Goal: Register for event/course

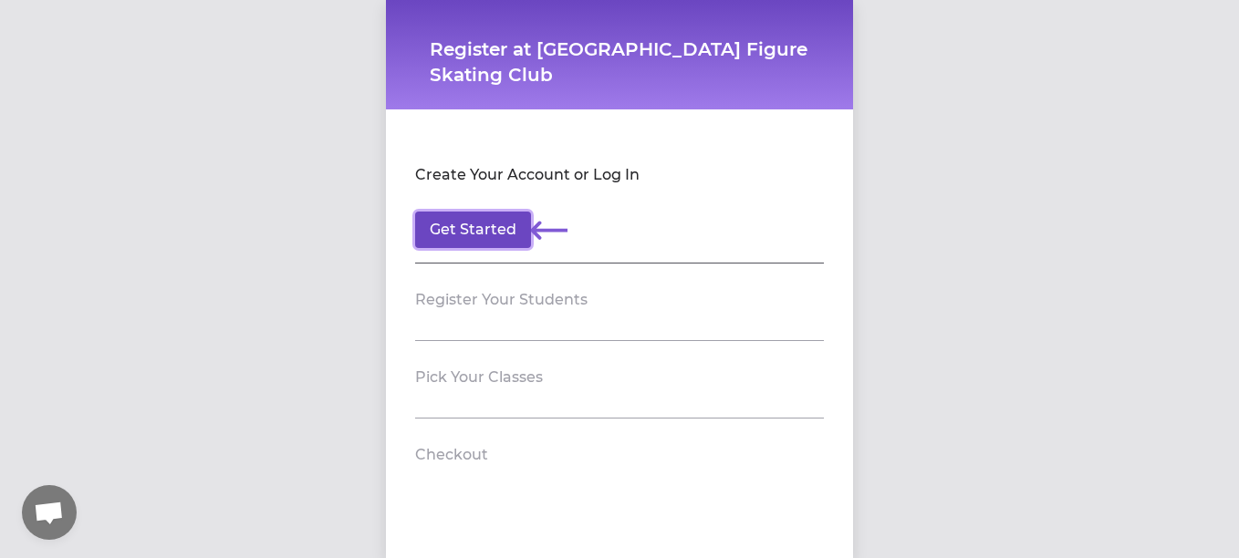
click at [482, 233] on button "Get Started" at bounding box center [473, 230] width 116 height 36
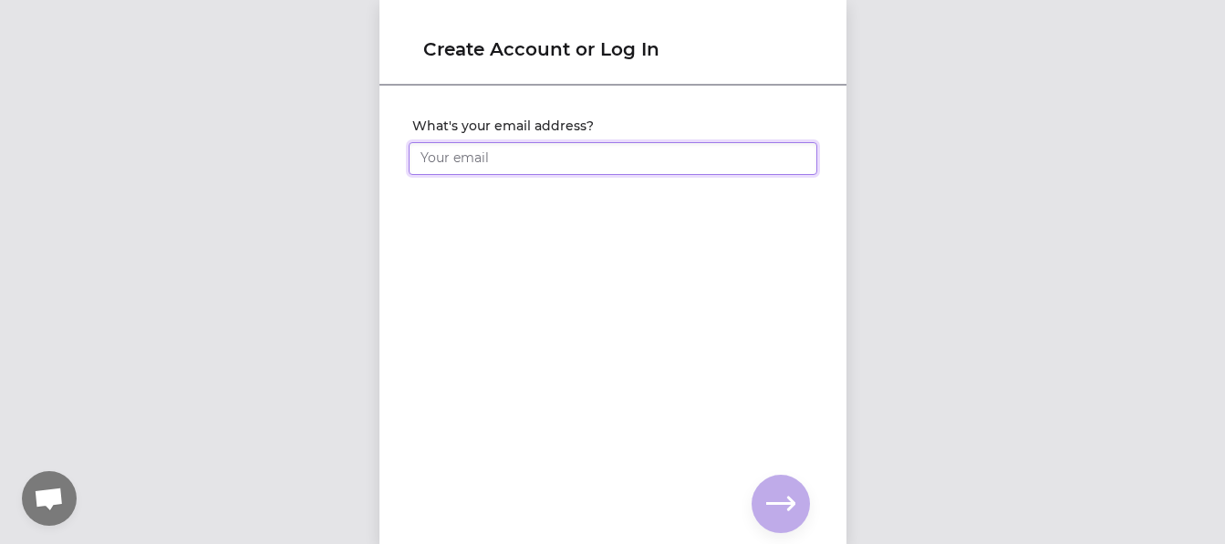
click at [526, 162] on input "What's your email address?" at bounding box center [613, 158] width 409 height 33
type input "Gobaz@msn.com"
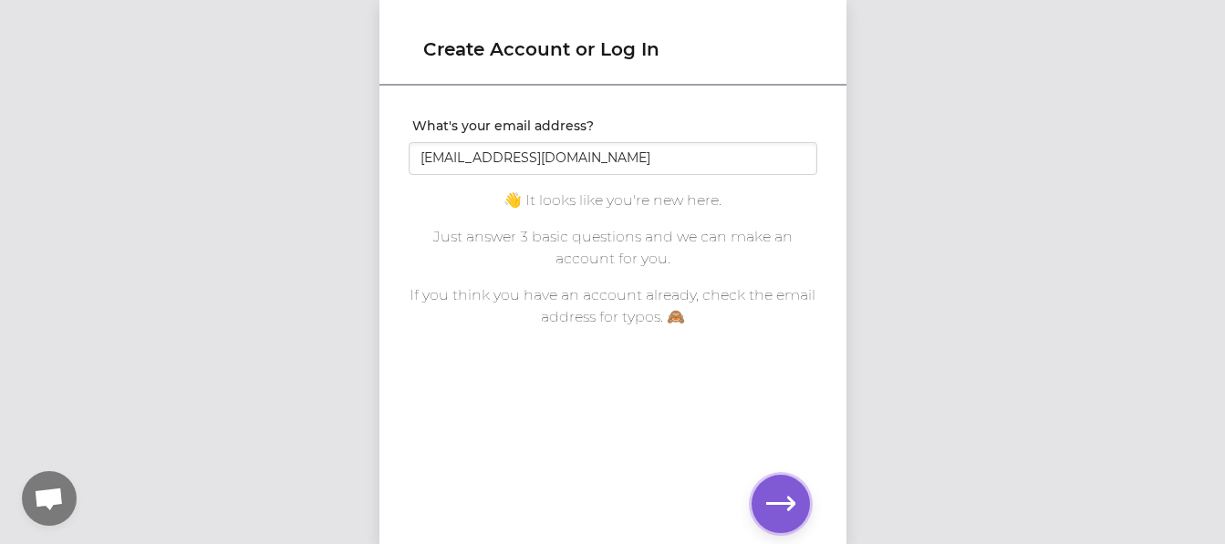
click at [784, 507] on icon "button" at bounding box center [780, 504] width 29 height 29
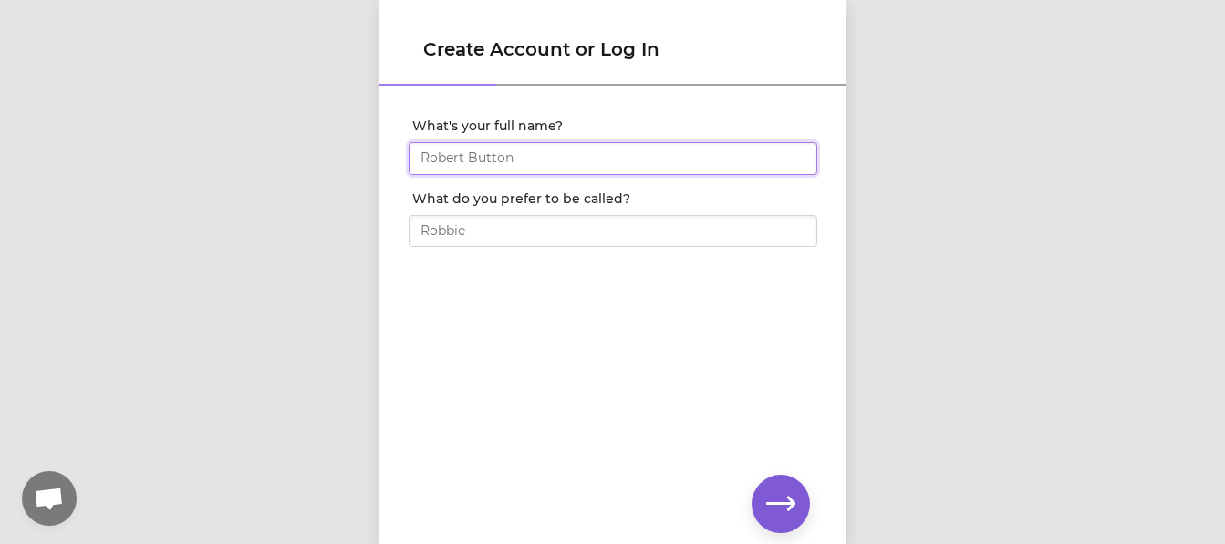
click at [556, 155] on input "What's your full name?" at bounding box center [613, 158] width 409 height 33
type input "Karen Bryant"
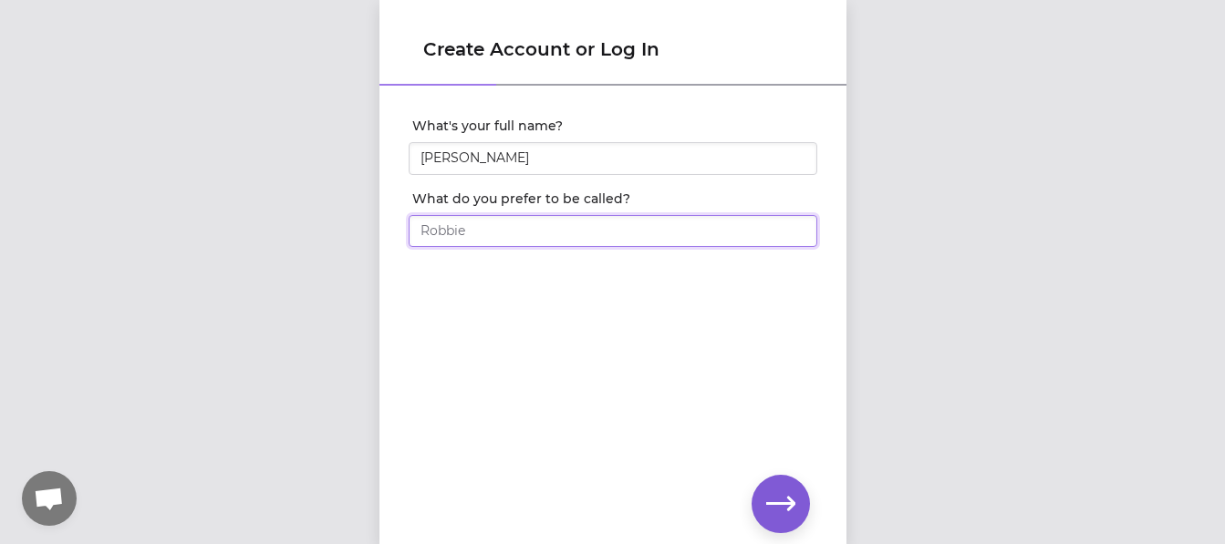
click at [568, 225] on input "What do you prefer to be called?" at bounding box center [613, 231] width 409 height 33
type input "Karen"
click at [785, 493] on icon "button" at bounding box center [780, 504] width 29 height 29
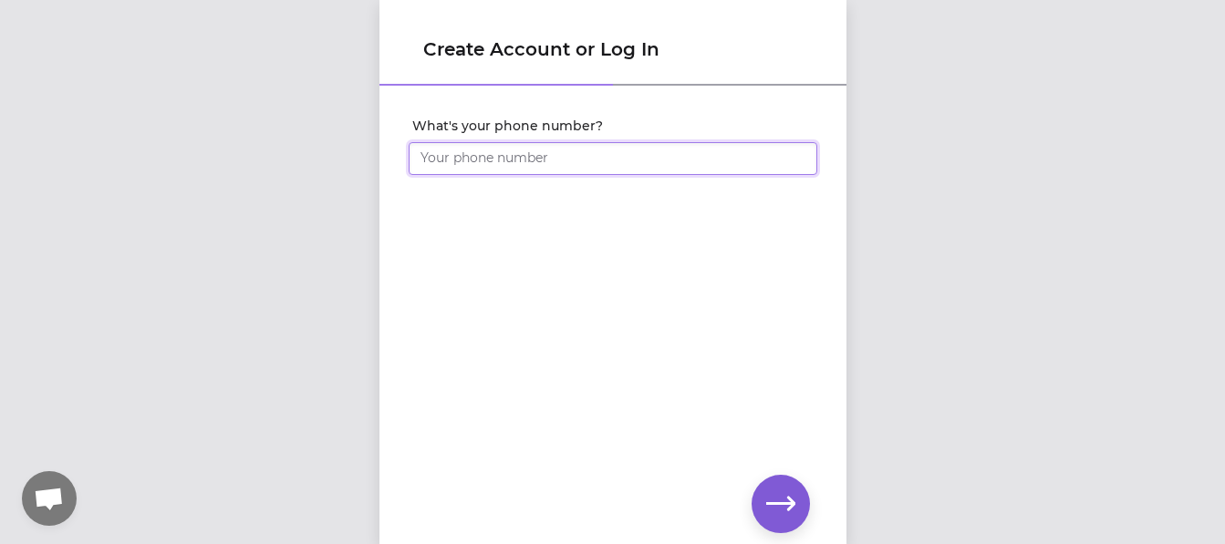
click at [603, 159] on input "What's your phone number?" at bounding box center [613, 158] width 409 height 33
type input "3"
type input "5"
type input "1 (509) 220-7105"
click at [780, 506] on icon "button" at bounding box center [780, 504] width 29 height 29
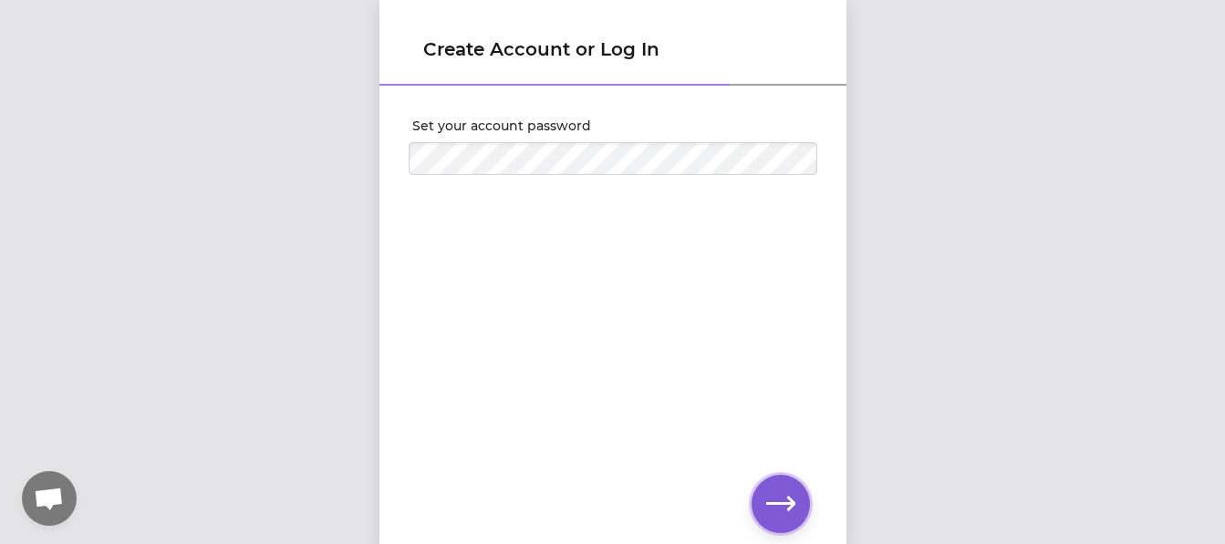
click at [776, 503] on icon "button" at bounding box center [780, 504] width 29 height 14
click at [777, 503] on icon "button" at bounding box center [780, 504] width 29 height 14
click at [780, 504] on icon "button" at bounding box center [780, 504] width 29 height 14
click at [783, 506] on icon "button" at bounding box center [780, 504] width 29 height 29
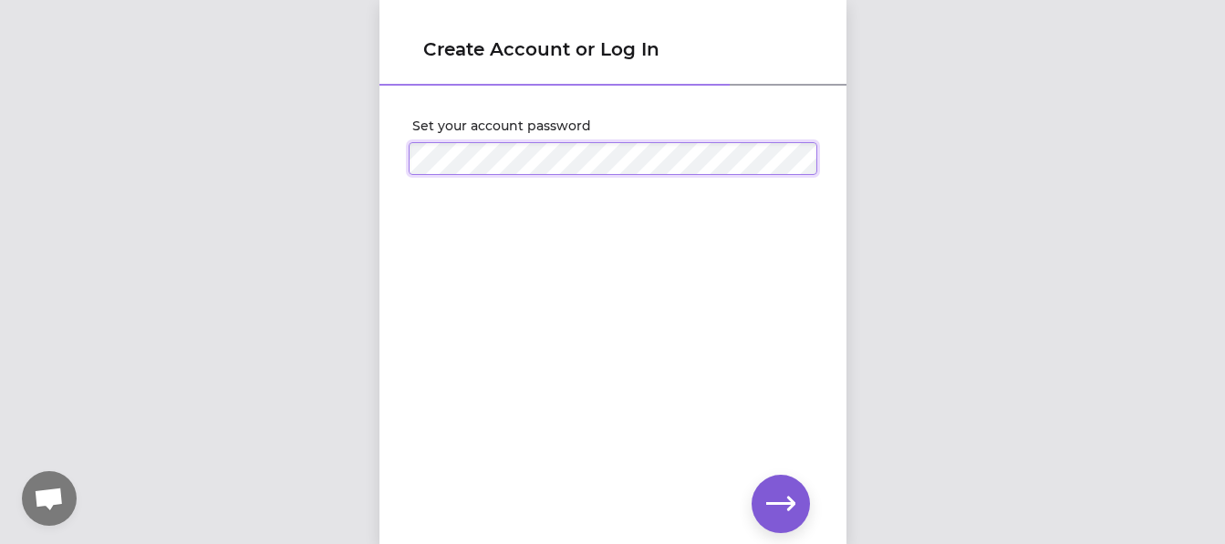
click at [388, 169] on div "Set your account password" at bounding box center [612, 146] width 467 height 117
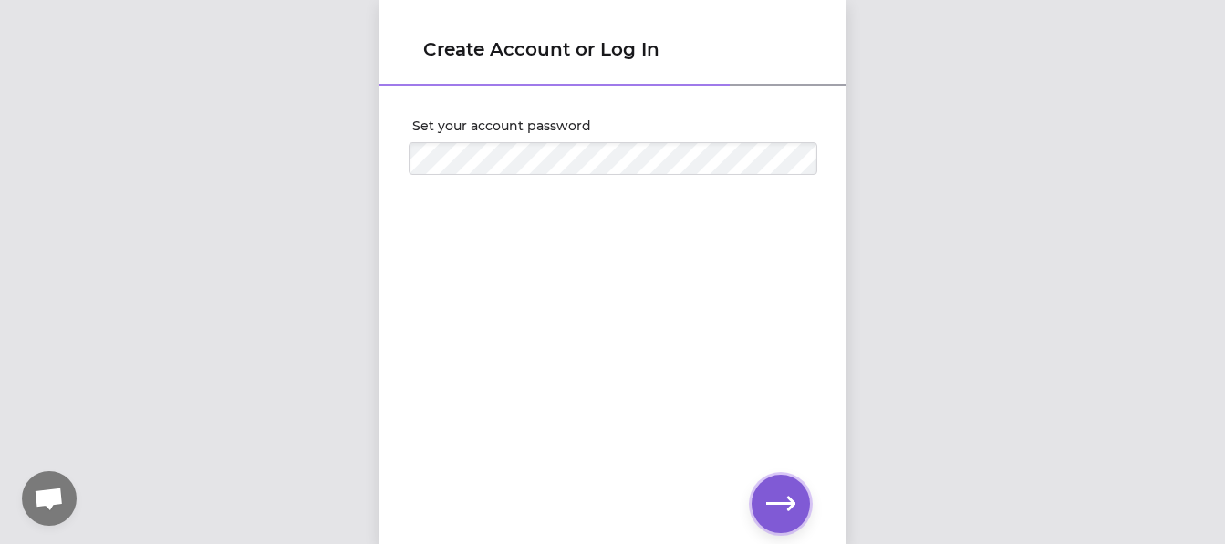
click at [779, 503] on icon "button" at bounding box center [780, 504] width 29 height 14
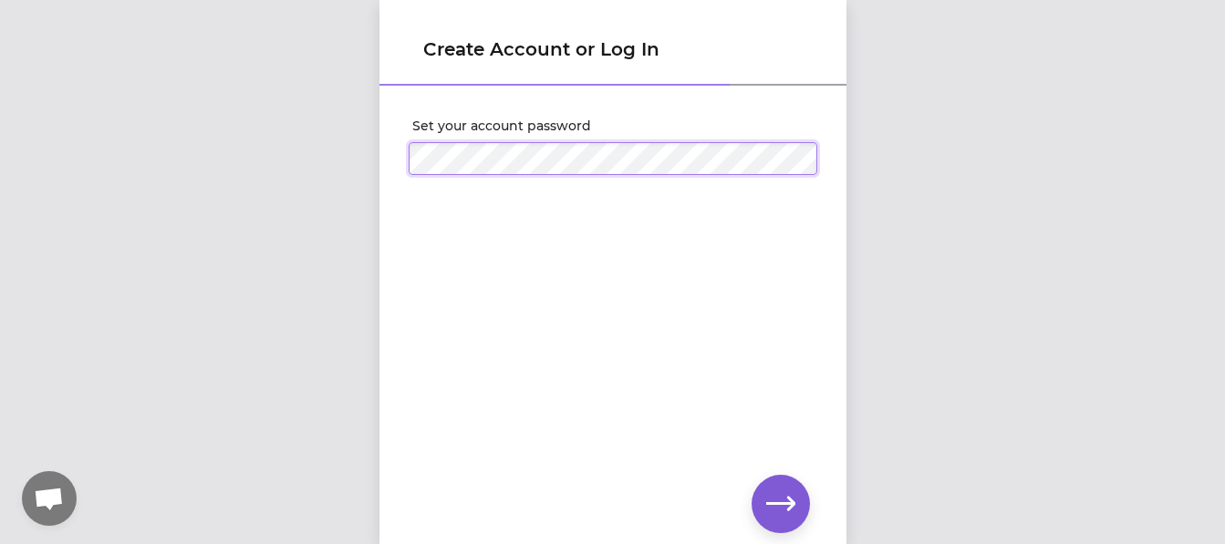
click at [400, 155] on div "Set your account password" at bounding box center [613, 146] width 438 height 88
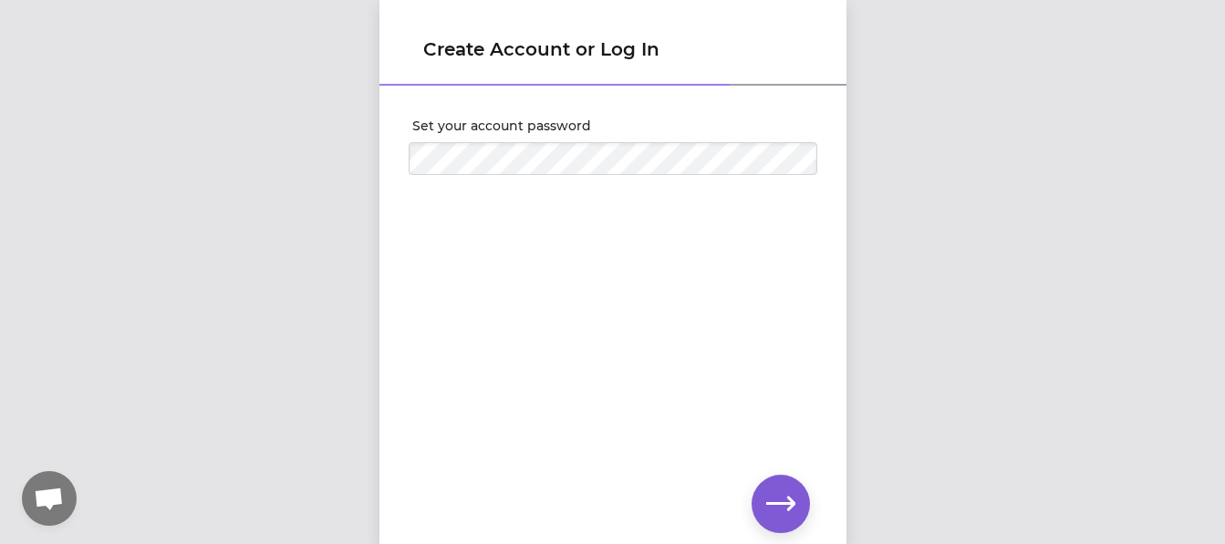
click at [593, 375] on div "Set your account password" at bounding box center [612, 286] width 467 height 396
click at [792, 511] on icon "button" at bounding box center [780, 504] width 29 height 29
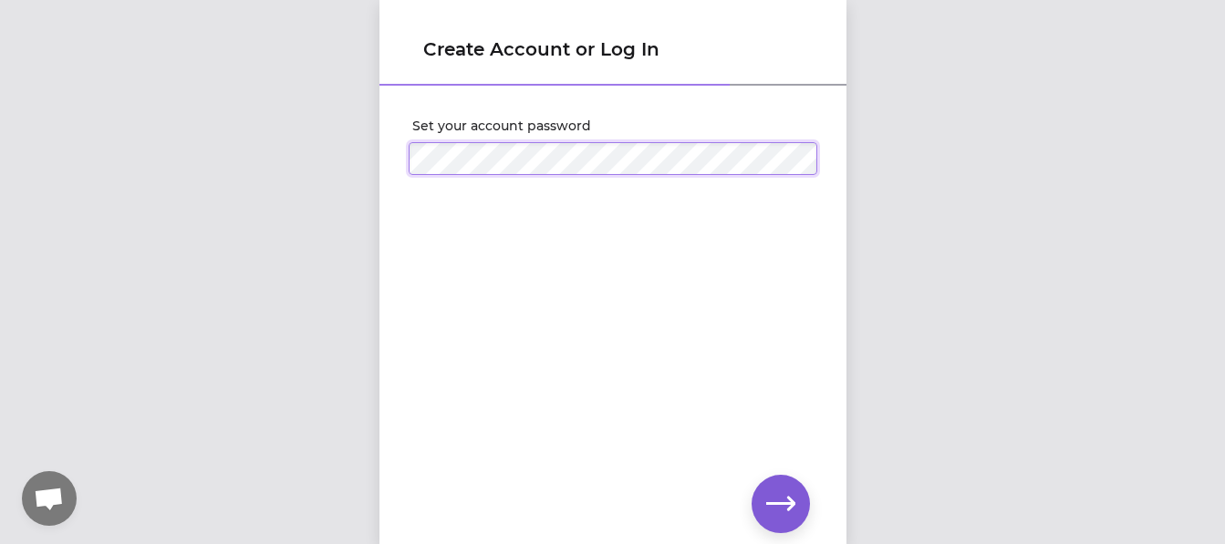
click at [399, 145] on div "Set your account password" at bounding box center [613, 146] width 438 height 88
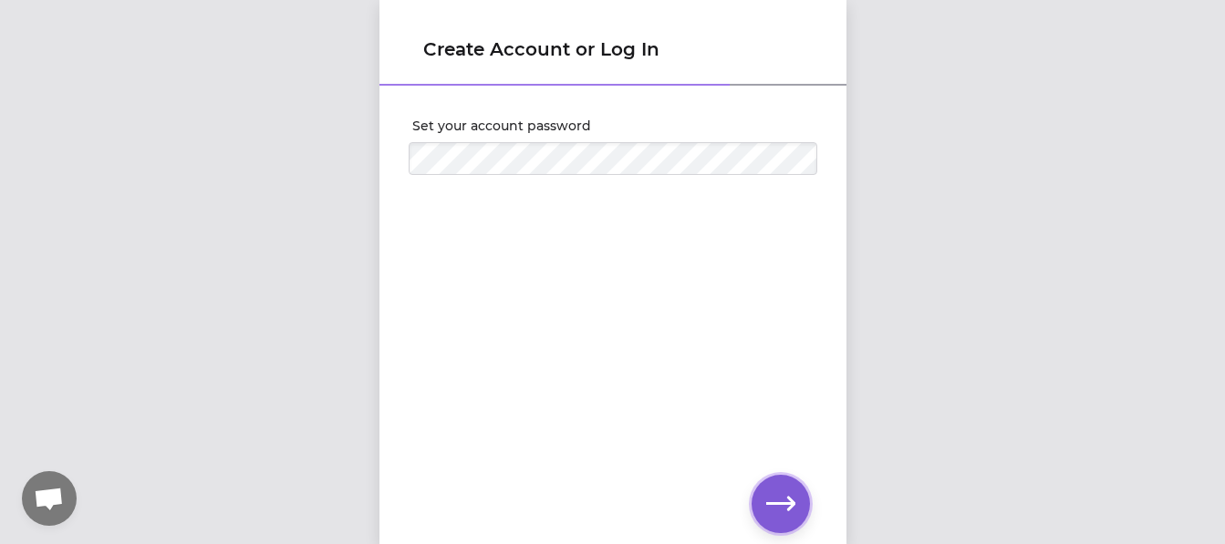
click at [777, 510] on icon "button" at bounding box center [780, 504] width 29 height 29
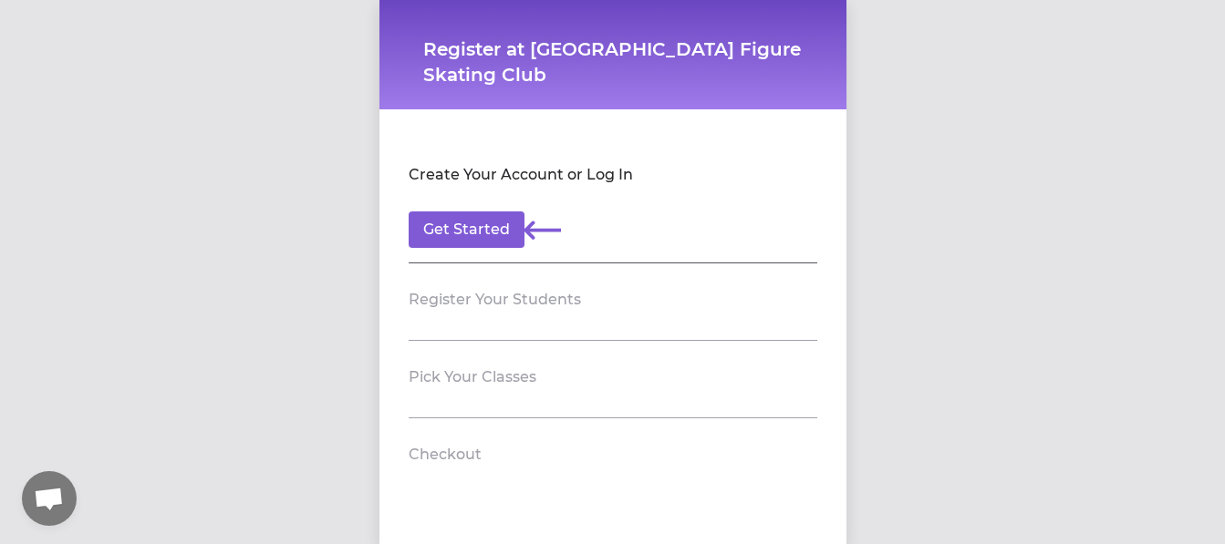
click at [517, 326] on section "Register Your Students" at bounding box center [613, 303] width 409 height 78
click at [455, 234] on button "Get Started" at bounding box center [467, 230] width 116 height 36
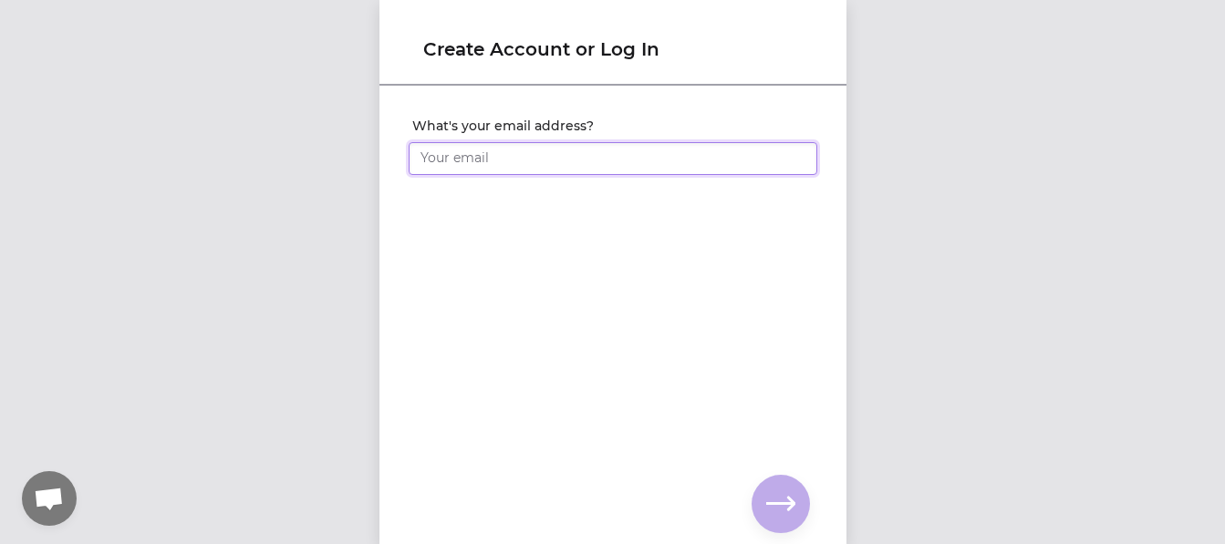
type input "Gobaz@msn.com"
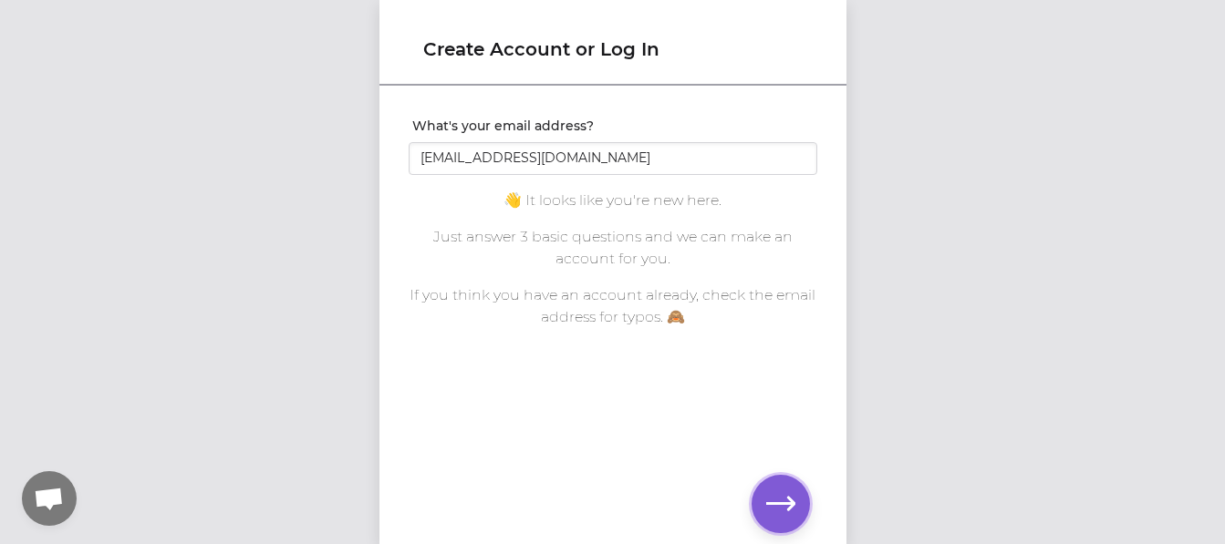
click at [773, 502] on icon "button" at bounding box center [780, 504] width 29 height 29
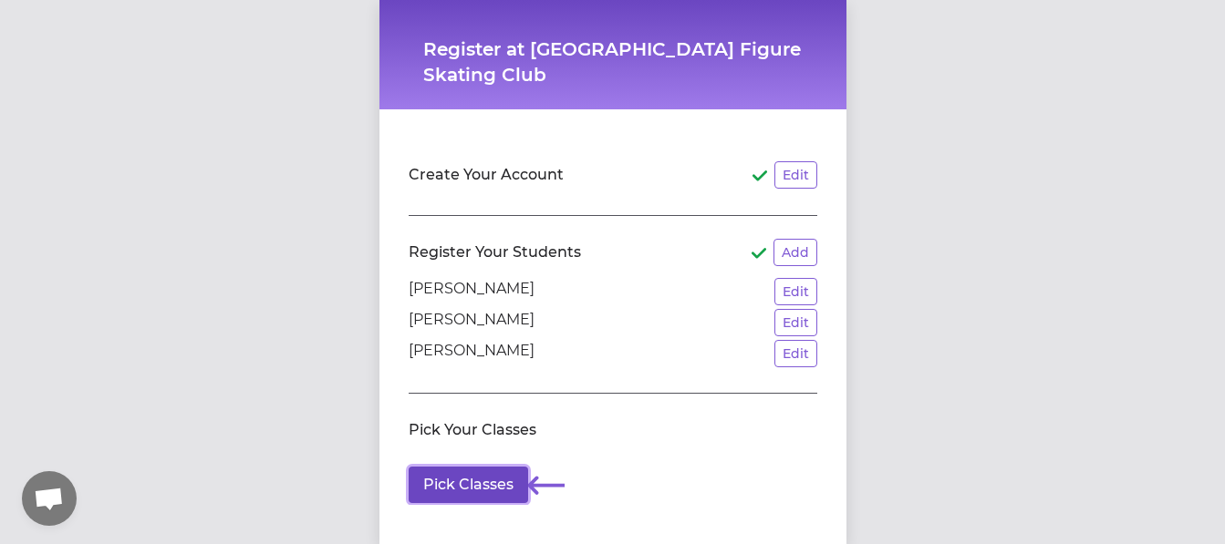
click at [493, 474] on button "Pick Classes" at bounding box center [468, 485] width 119 height 36
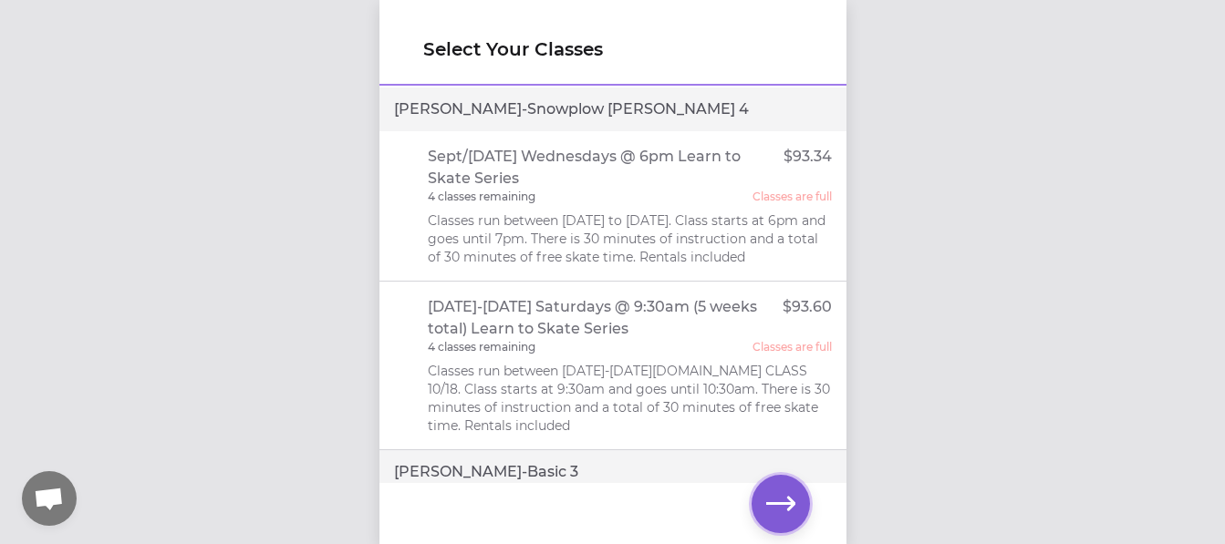
click at [775, 499] on icon "button" at bounding box center [780, 504] width 29 height 29
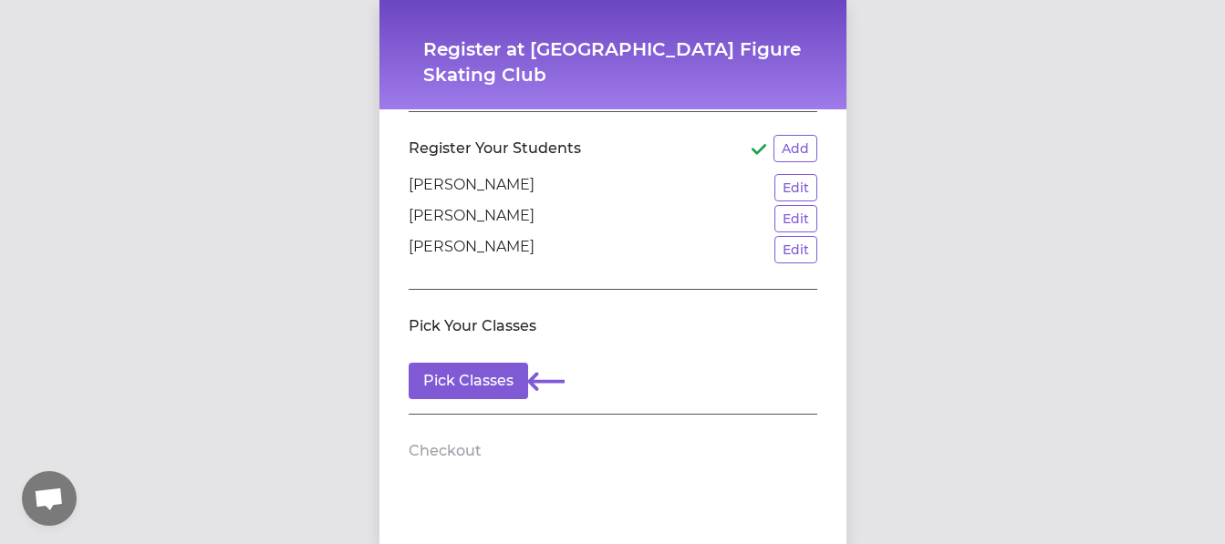
scroll to position [105, 0]
click at [465, 385] on button "Pick Classes" at bounding box center [468, 380] width 119 height 36
